Goal: Task Accomplishment & Management: Manage account settings

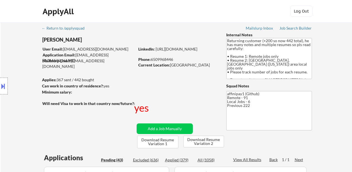
select select ""pending""
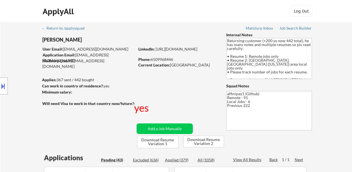
select select ""pending""
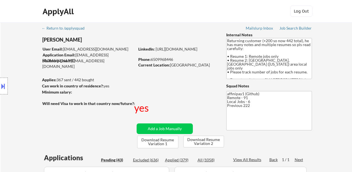
select select ""pending""
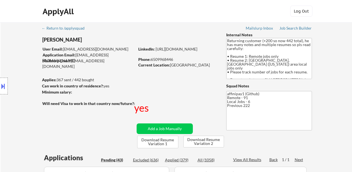
select select ""pending""
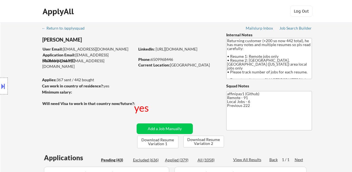
select select ""pending""
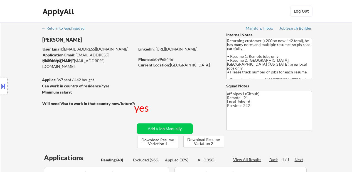
select select ""pending""
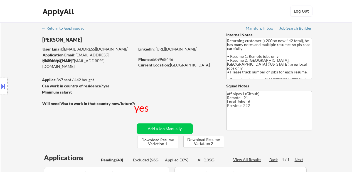
select select ""pending""
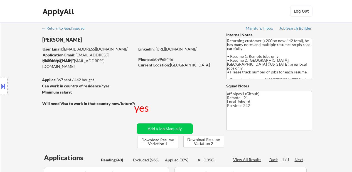
select select ""pending""
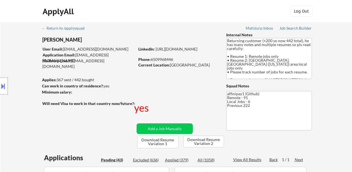
select select ""pending""
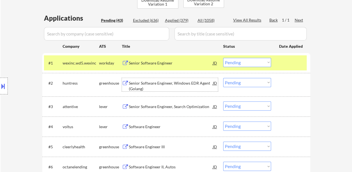
click at [192, 78] on div "Senior Software Engineer, Windows EDR Agent (Golang)" at bounding box center [171, 84] width 84 height 13
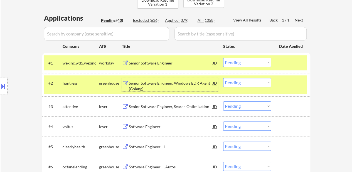
click at [228, 83] on select "Choose an option... Pending Applied Excluded (Questions) Excluded (Expired) Exc…" at bounding box center [247, 82] width 48 height 9
click at [223, 78] on select "Choose an option... Pending Applied Excluded (Questions) Excluded (Expired) Exc…" at bounding box center [247, 82] width 48 height 9
select select ""pending""
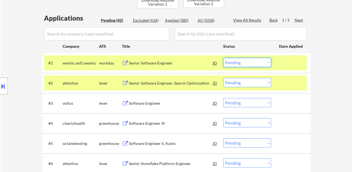
click at [256, 63] on select "Choose an option... Pending Applied Excluded (Questions) Excluded (Expired) Exc…" at bounding box center [247, 62] width 48 height 9
click at [223, 58] on select "Choose an option... Pending Applied Excluded (Questions) Excluded (Expired) Exc…" at bounding box center [247, 62] width 48 height 9
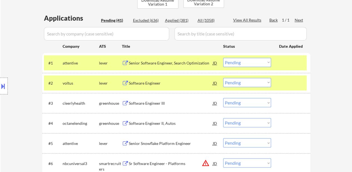
click at [287, 84] on div at bounding box center [291, 83] width 25 height 10
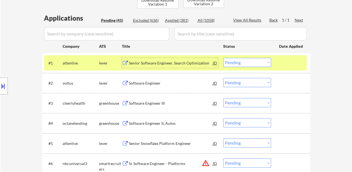
click at [195, 62] on div "Senior Software Engineer, Search Optimization" at bounding box center [171, 63] width 84 height 6
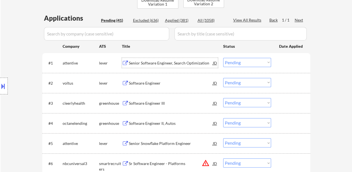
click at [234, 63] on select "Choose an option... Pending Applied Excluded (Questions) Excluded (Expired) Exc…" at bounding box center [247, 62] width 48 height 9
click at [223, 58] on select "Choose an option... Pending Applied Excluded (Questions) Excluded (Expired) Exc…" at bounding box center [247, 62] width 48 height 9
select select ""pending""
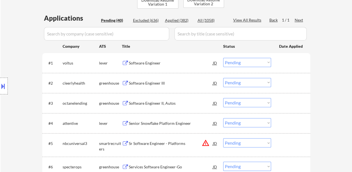
click at [165, 65] on div "Software Engineer" at bounding box center [171, 63] width 84 height 6
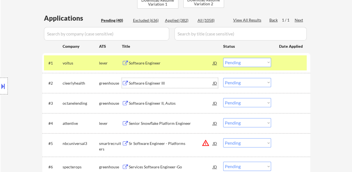
click at [141, 83] on div "Software Engineer III" at bounding box center [171, 83] width 84 height 6
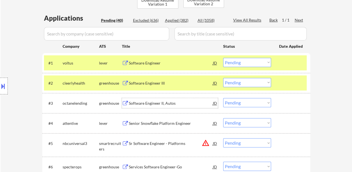
click at [146, 104] on div "Software Engineer II, Autos" at bounding box center [171, 103] width 84 height 6
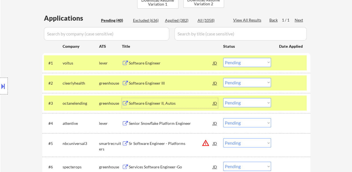
scroll to position [167, 0]
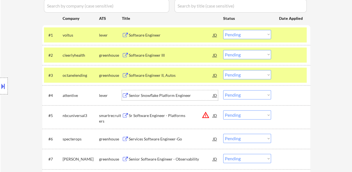
click at [175, 96] on div "Senior Snowflake Platform Engineer" at bounding box center [171, 95] width 84 height 6
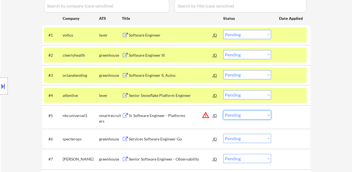
click at [234, 113] on select "Choose an option... Pending Applied Excluded (Questions) Excluded (Expired) Exc…" at bounding box center [247, 114] width 48 height 9
click at [223, 110] on select "Choose an option... Pending Applied Excluded (Questions) Excluded (Expired) Exc…" at bounding box center [247, 114] width 48 height 9
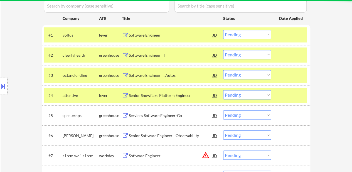
click at [160, 114] on div "Services Software Engineer-Go" at bounding box center [171, 116] width 84 height 6
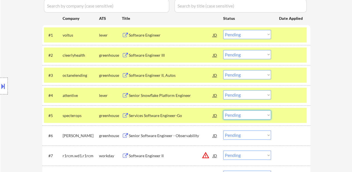
click at [240, 115] on select "Choose an option... Pending Applied Excluded (Questions) Excluded (Expired) Exc…" at bounding box center [247, 114] width 48 height 9
click at [223, 110] on select "Choose an option... Pending Applied Excluded (Questions) Excluded (Expired) Exc…" at bounding box center [247, 114] width 48 height 9
click at [164, 135] on div "Senior Software Engineer - Observability" at bounding box center [171, 136] width 84 height 6
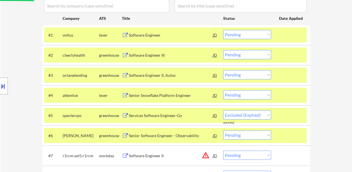
select select ""pending""
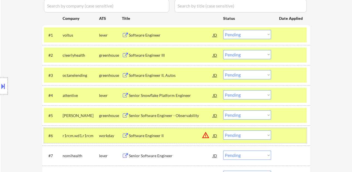
click at [295, 130] on div at bounding box center [291, 135] width 25 height 10
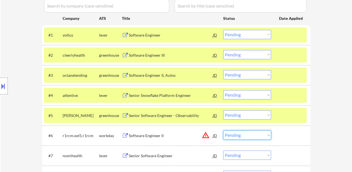
click at [240, 137] on select "Choose an option... Pending Applied Excluded (Questions) Excluded (Expired) Exc…" at bounding box center [247, 134] width 48 height 9
click at [223, 130] on select "Choose an option... Pending Applied Excluded (Questions) Excluded (Expired) Exc…" at bounding box center [247, 134] width 48 height 9
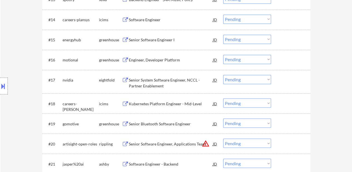
scroll to position [446, 0]
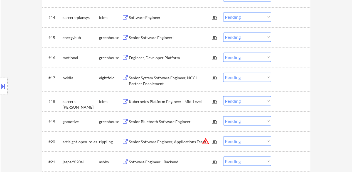
select select ""pending""
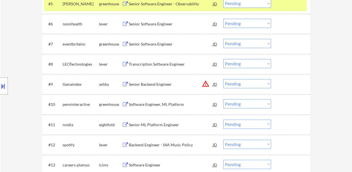
scroll to position [139, 0]
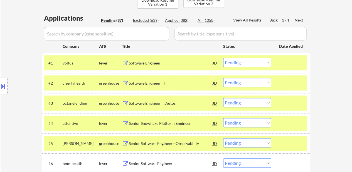
click at [256, 60] on select "Choose an option... Pending Applied Excluded (Questions) Excluded (Expired) Exc…" at bounding box center [247, 62] width 48 height 9
click at [223, 58] on select "Choose an option... Pending Applied Excluded (Questions) Excluded (Expired) Exc…" at bounding box center [247, 62] width 48 height 9
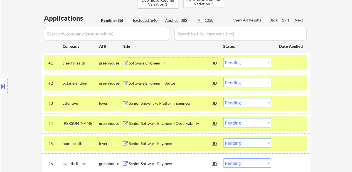
click at [155, 61] on div "Software Engineer III" at bounding box center [171, 63] width 84 height 6
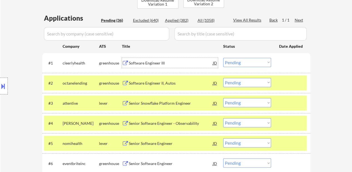
click at [255, 62] on select "Choose an option... Pending Applied Excluded (Questions) Excluded (Expired) Exc…" at bounding box center [247, 62] width 48 height 9
click at [223, 58] on select "Choose an option... Pending Applied Excluded (Questions) Excluded (Expired) Exc…" at bounding box center [247, 62] width 48 height 9
select select ""pending""
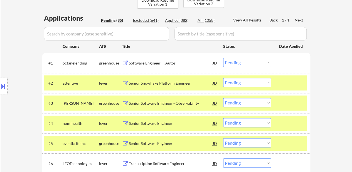
click at [154, 58] on div "Software Engineer II, Autos" at bounding box center [171, 63] width 84 height 10
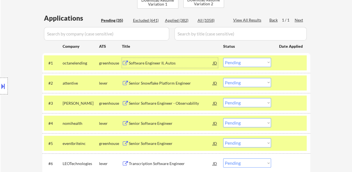
click at [247, 82] on select "Choose an option... Pending Applied Excluded (Questions) Excluded (Expired) Exc…" at bounding box center [247, 82] width 48 height 9
click at [223, 78] on select "Choose an option... Pending Applied Excluded (Questions) Excluded (Expired) Exc…" at bounding box center [247, 82] width 48 height 9
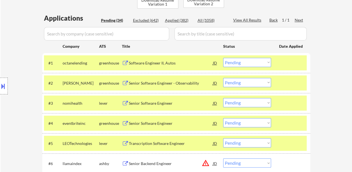
click at [236, 82] on select "Choose an option... Pending Applied Excluded (Questions) Excluded (Expired) Exc…" at bounding box center [247, 82] width 48 height 9
click at [223, 78] on select "Choose an option... Pending Applied Excluded (Questions) Excluded (Expired) Exc…" at bounding box center [247, 82] width 48 height 9
select select ""pending""
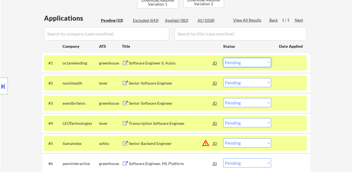
click at [267, 61] on select "Choose an option... Pending Applied Excluded (Questions) Excluded (Expired) Exc…" at bounding box center [247, 62] width 48 height 9
click at [241, 63] on select "Choose an option... Pending Applied Excluded (Questions) Excluded (Expired) Exc…" at bounding box center [247, 62] width 48 height 9
click at [223, 58] on select "Choose an option... Pending Applied Excluded (Questions) Excluded (Expired) Exc…" at bounding box center [247, 62] width 48 height 9
click at [153, 83] on div "Senior Software Engineer" at bounding box center [171, 83] width 84 height 6
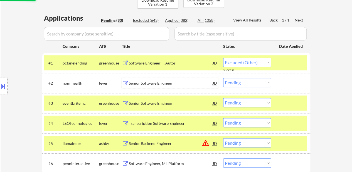
select select ""pending""
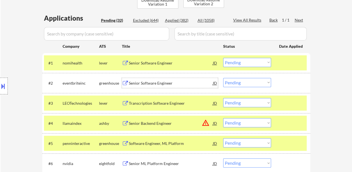
click at [141, 83] on div "Senior Software Engineer" at bounding box center [171, 83] width 84 height 6
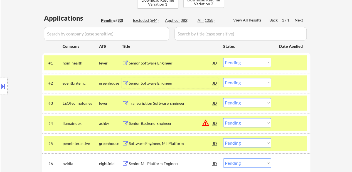
click at [164, 107] on div "Transcription Software Engineer" at bounding box center [171, 103] width 84 height 10
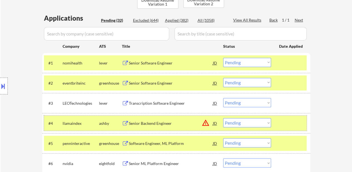
click at [164, 128] on div "#4 llamaindex [PERSON_NAME] Senior Backend Engineer JD warning_amber Choose an …" at bounding box center [175, 122] width 263 height 15
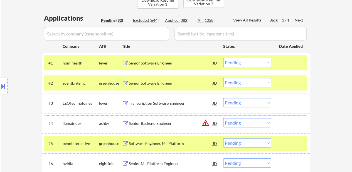
click at [160, 144] on div "Software Engineer, ML Platform" at bounding box center [171, 143] width 84 height 6
